Goal: Task Accomplishment & Management: Manage account settings

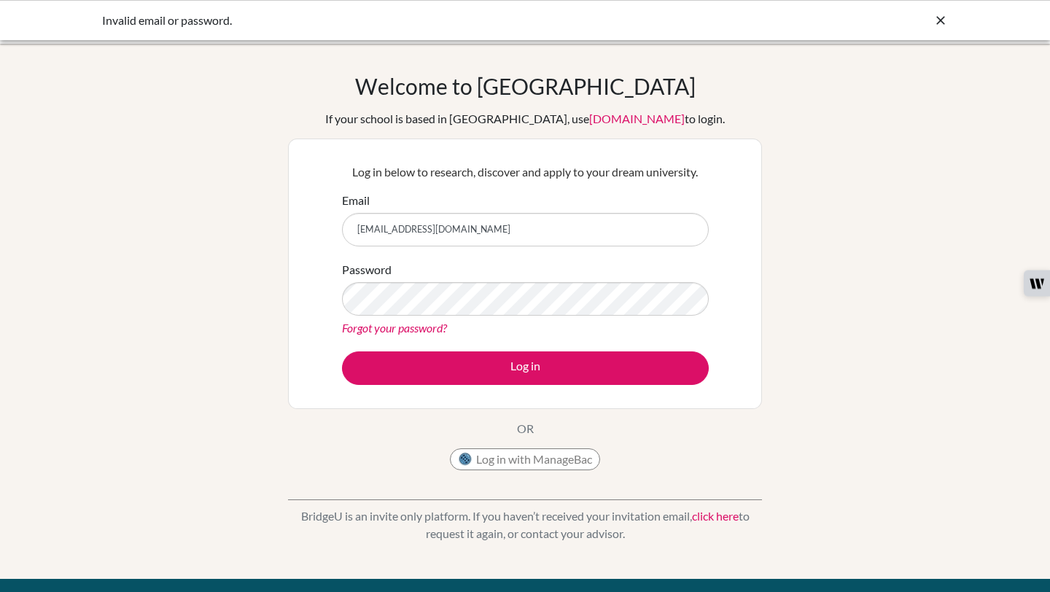
click at [371, 325] on link "Forgot your password?" at bounding box center [394, 328] width 105 height 14
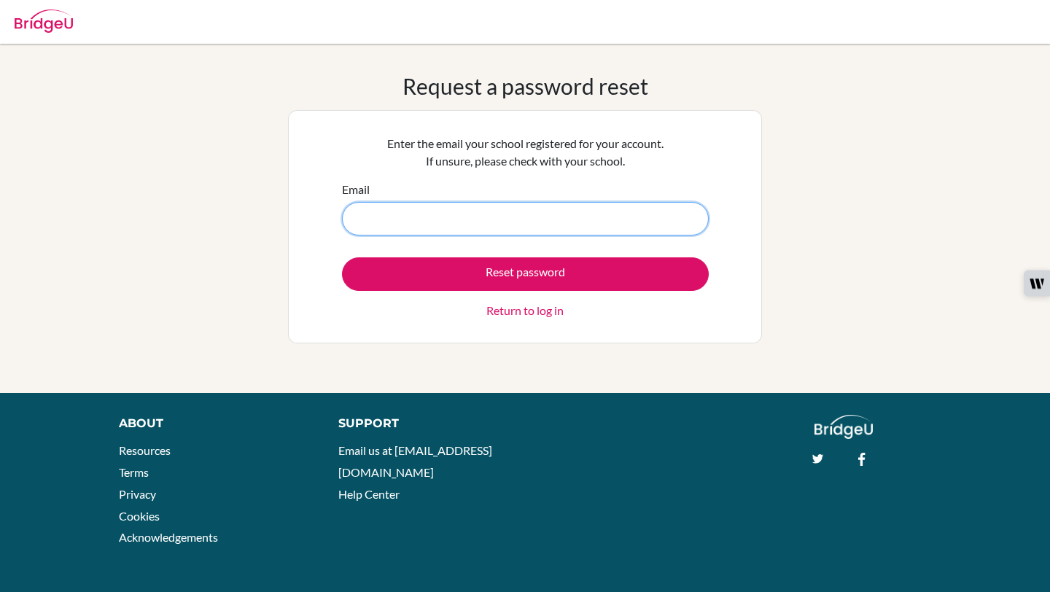
click at [466, 225] on input "Email" at bounding box center [525, 219] width 367 height 34
type input "sallimazimi033@gmail.com"
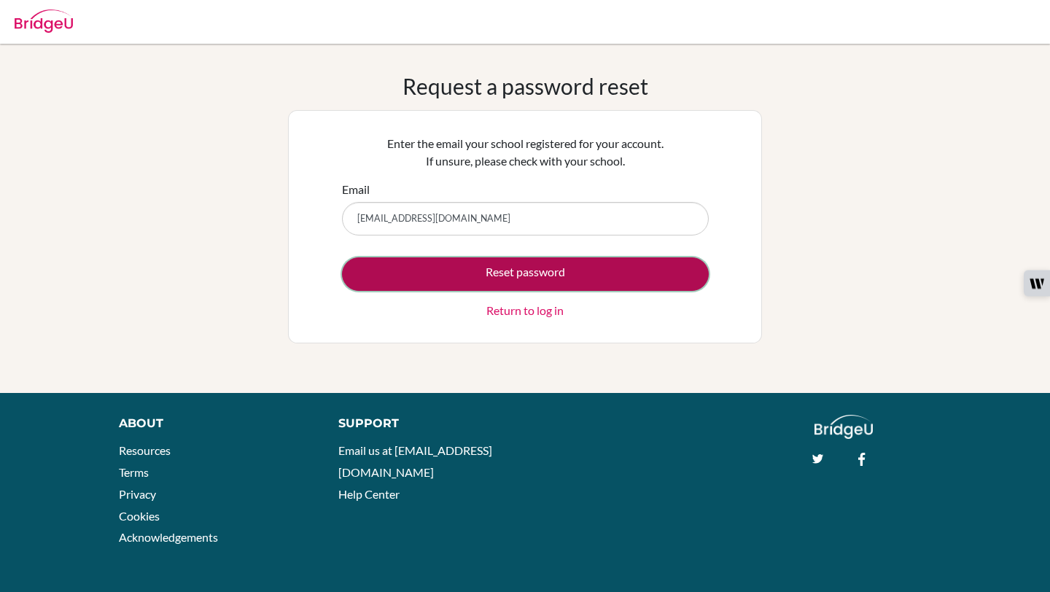
click at [461, 286] on button "Reset password" at bounding box center [525, 274] width 367 height 34
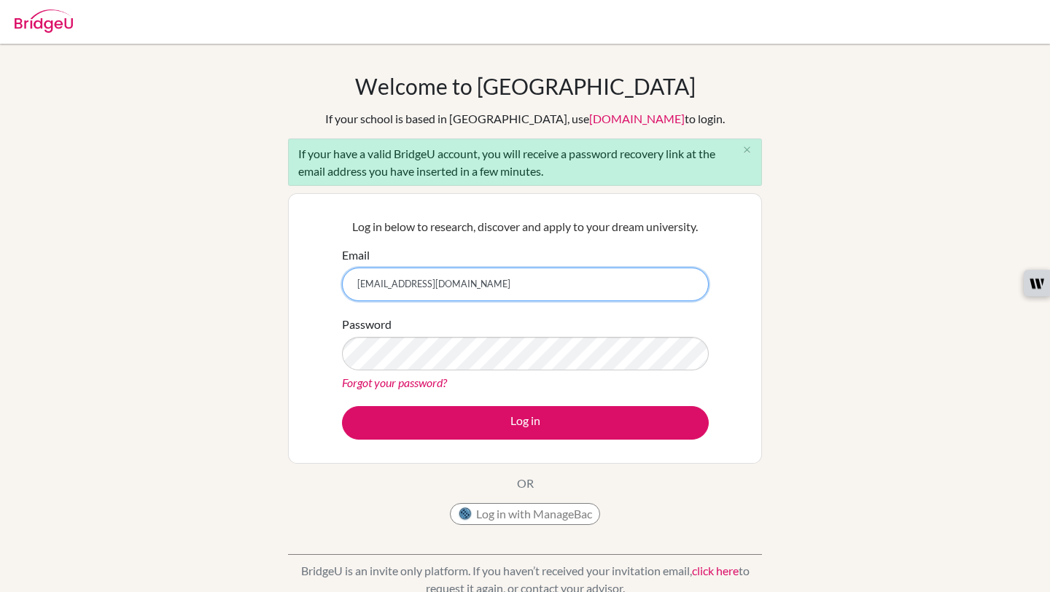
type input "26sazimi@gmail.com"
click at [511, 441] on div "Log in below to research, discover and apply to your dream university. Email 26…" at bounding box center [525, 329] width 385 height 240
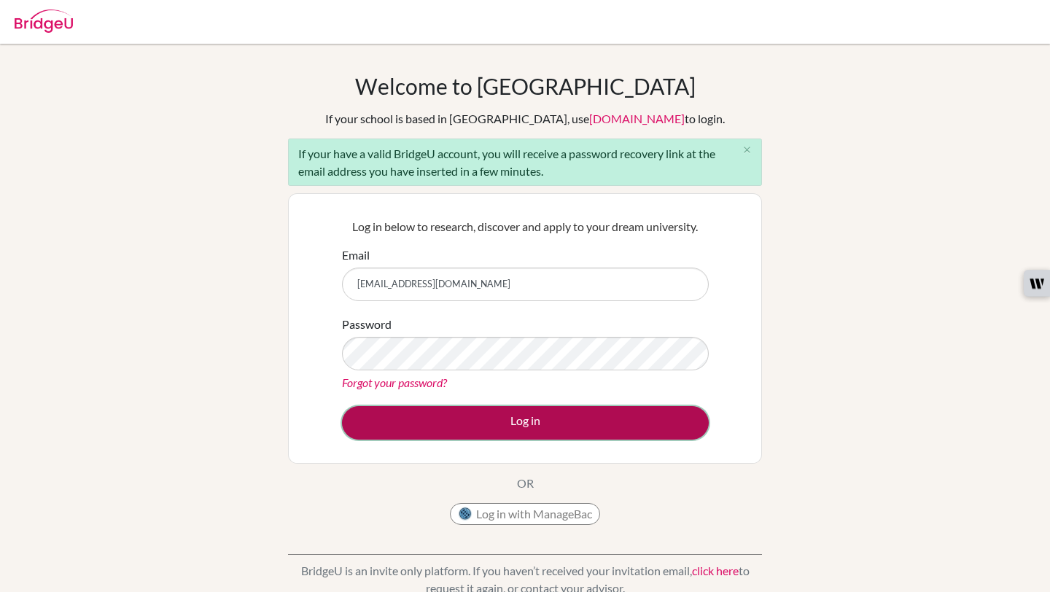
click at [505, 426] on button "Log in" at bounding box center [525, 423] width 367 height 34
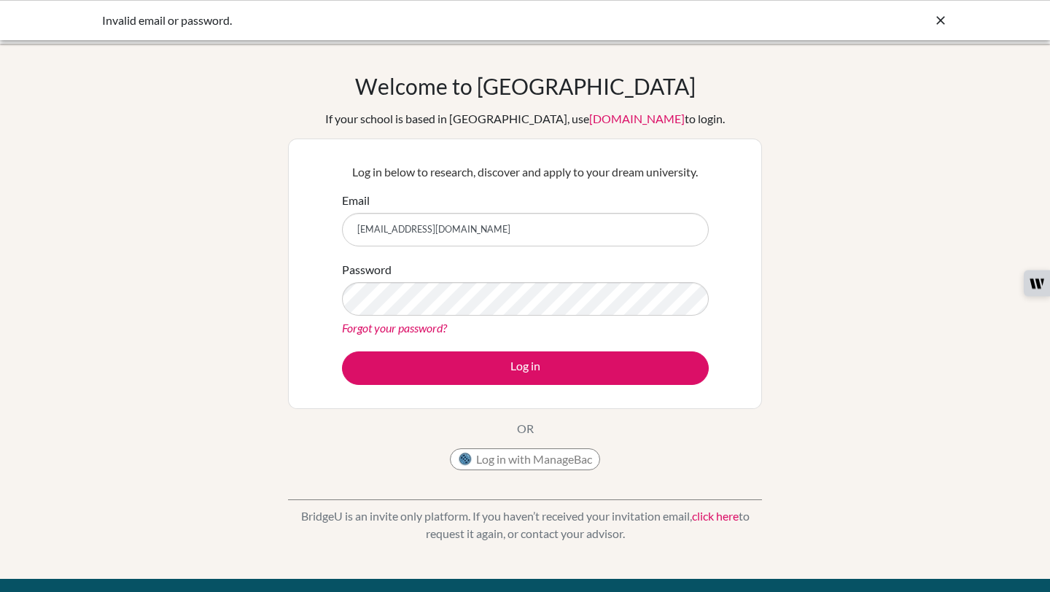
click at [397, 228] on input "[EMAIL_ADDRESS][DOMAIN_NAME]" at bounding box center [525, 230] width 367 height 34
click at [389, 328] on link "Forgot your password?" at bounding box center [394, 328] width 105 height 14
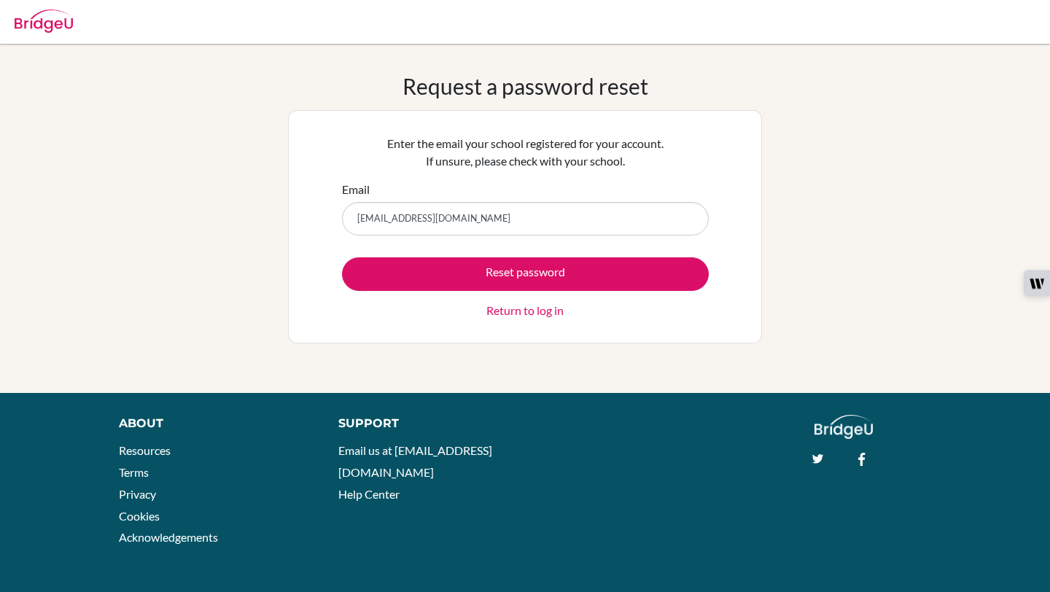
click at [422, 217] on input "26sazimi@gmail.com" at bounding box center [525, 219] width 367 height 34
click at [456, 225] on input "26sazimi@iskr.com" at bounding box center [525, 219] width 367 height 34
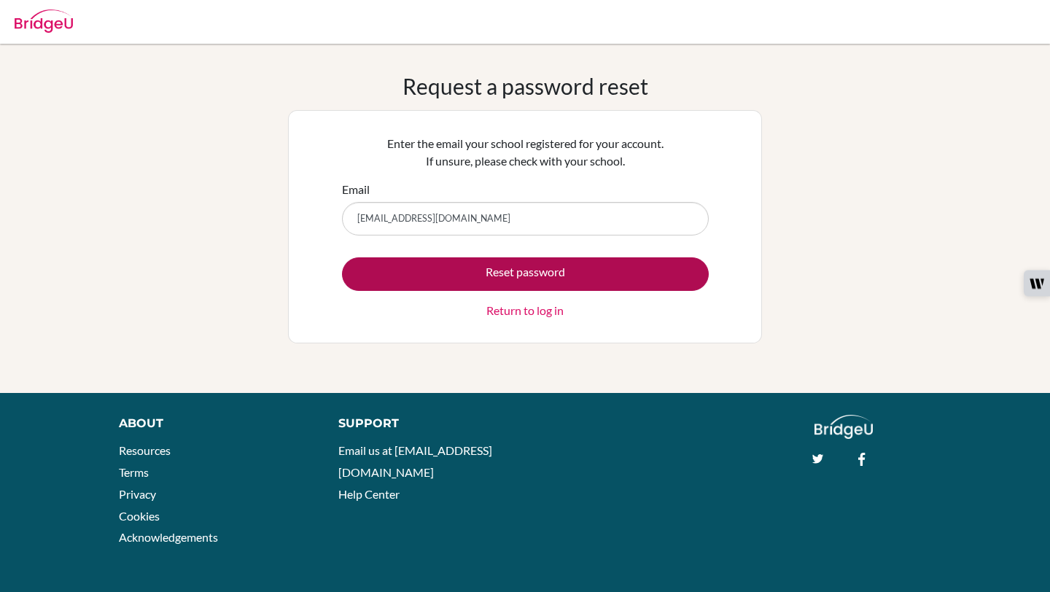
type input "[EMAIL_ADDRESS][DOMAIN_NAME]"
click at [479, 264] on button "Reset password" at bounding box center [525, 274] width 367 height 34
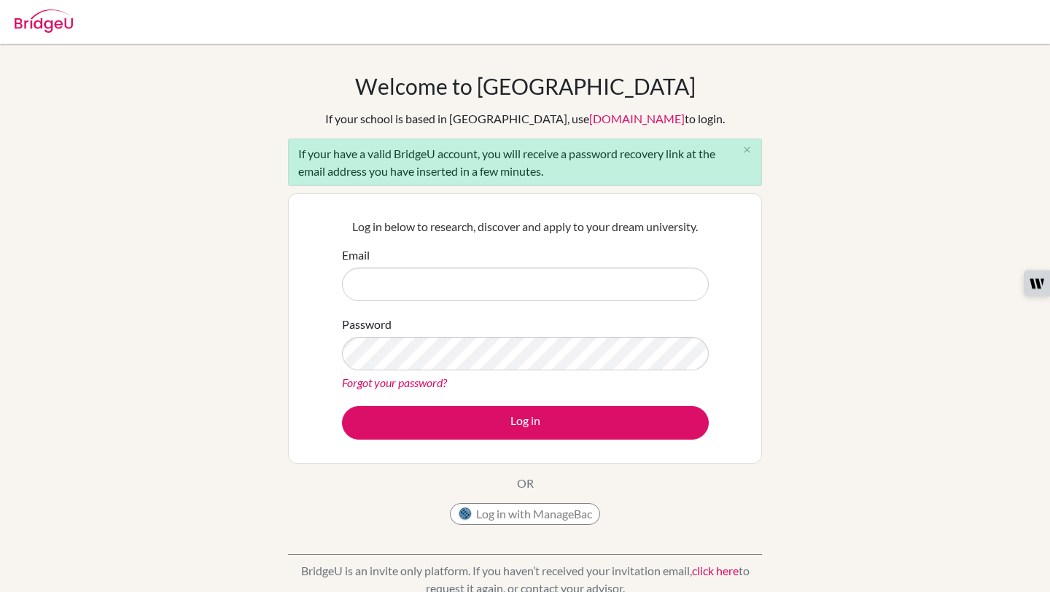
click at [451, 307] on form "Email Password Forgot your password? Log in" at bounding box center [525, 343] width 367 height 193
click at [449, 288] on input "Email" at bounding box center [525, 285] width 367 height 34
type input "[EMAIL_ADDRESS][DOMAIN_NAME]"
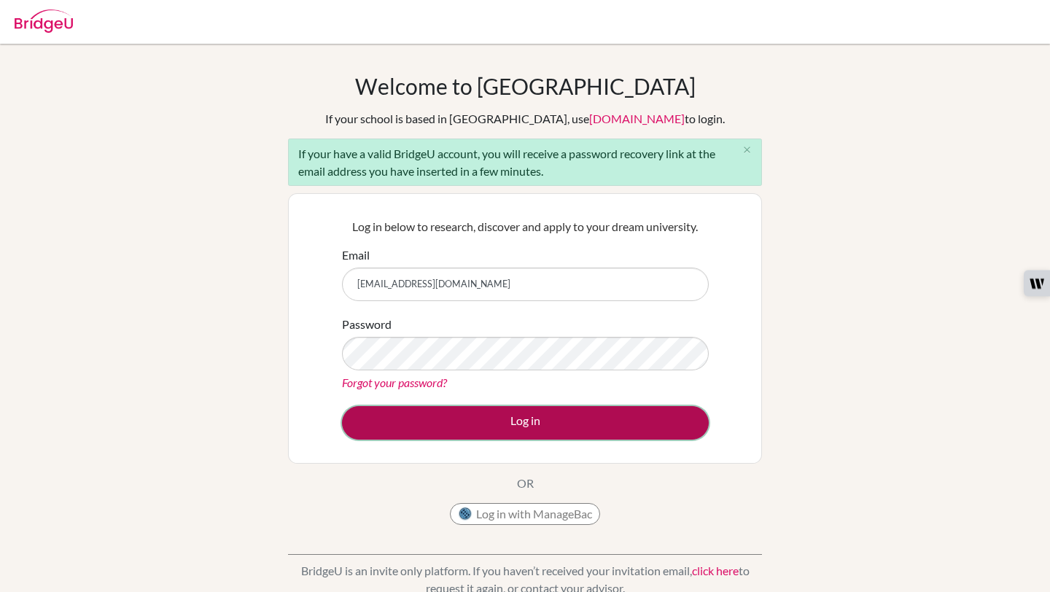
click at [492, 414] on button "Log in" at bounding box center [525, 423] width 367 height 34
